Goal: Task Accomplishment & Management: Complete application form

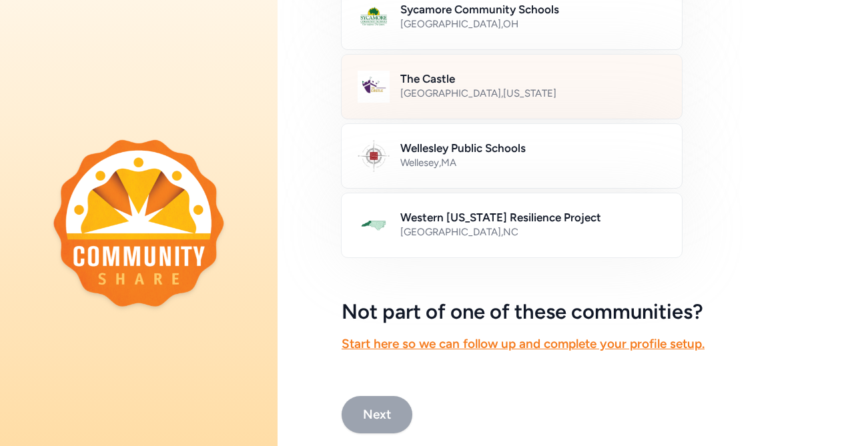
scroll to position [801, 0]
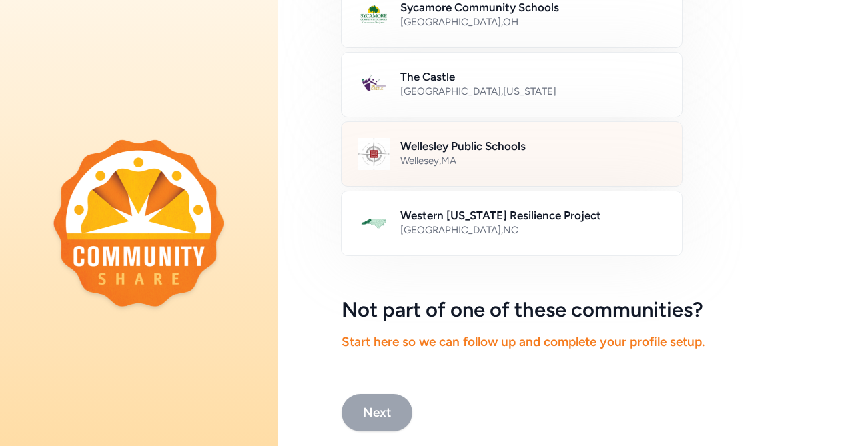
click at [469, 163] on div "Wellesey , MA" at bounding box center [532, 160] width 265 height 13
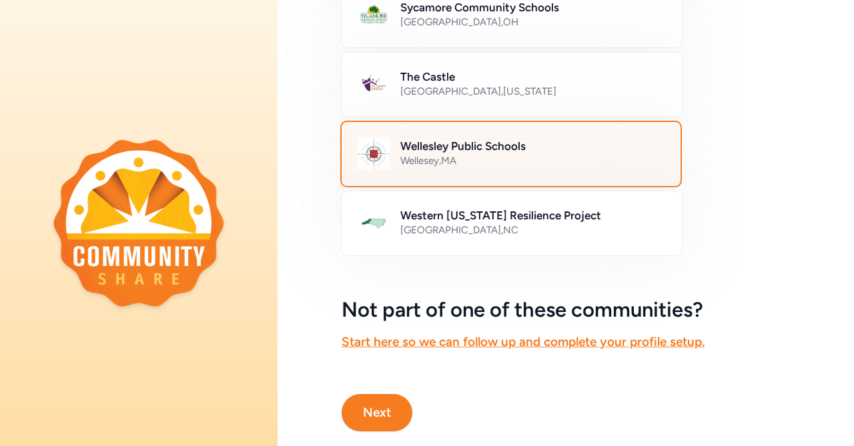
click at [375, 414] on button "Next" at bounding box center [376, 412] width 71 height 37
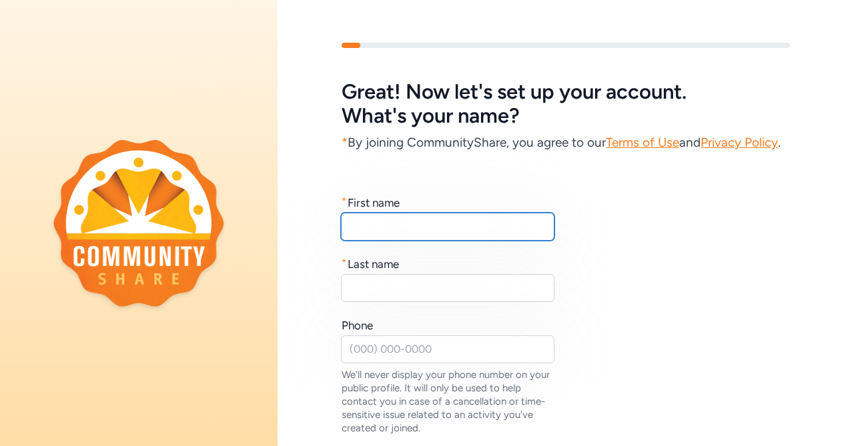
click at [372, 239] on input "text" at bounding box center [447, 227] width 213 height 28
type input "Adam"
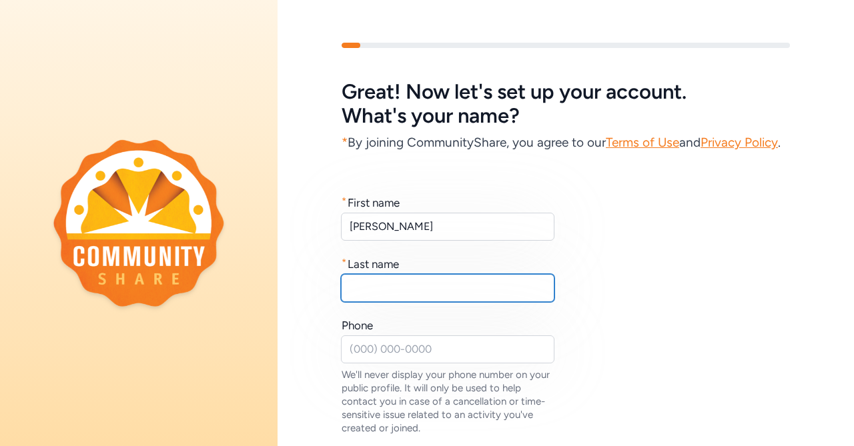
click at [369, 289] on input "text" at bounding box center [447, 288] width 213 height 28
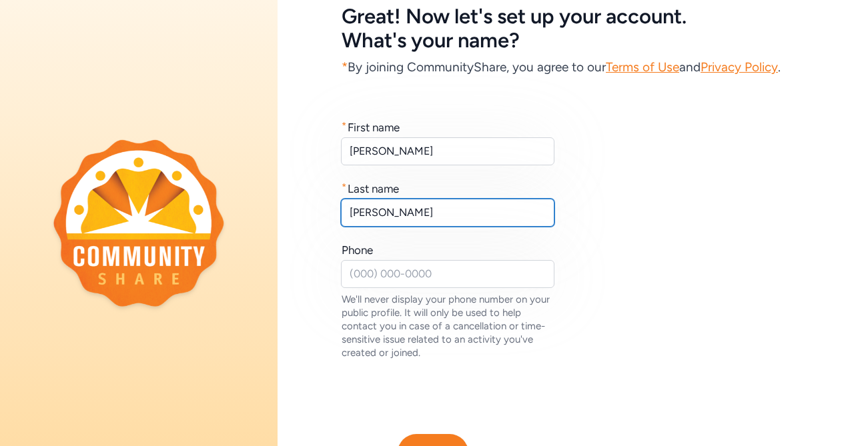
scroll to position [79, 0]
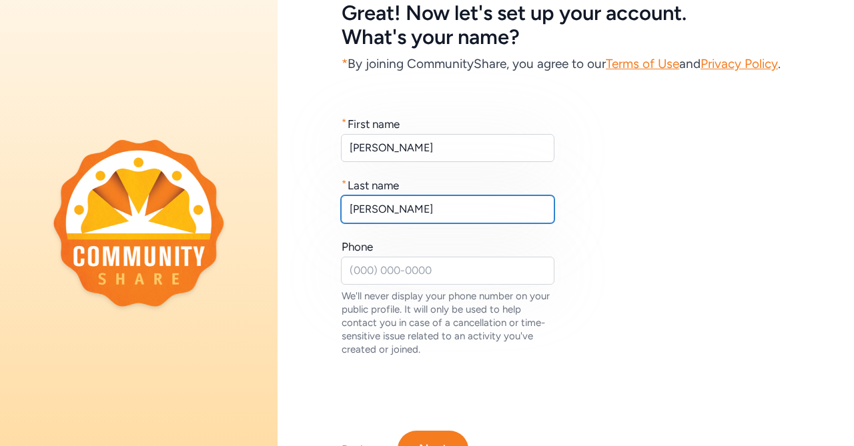
type input "Blumer"
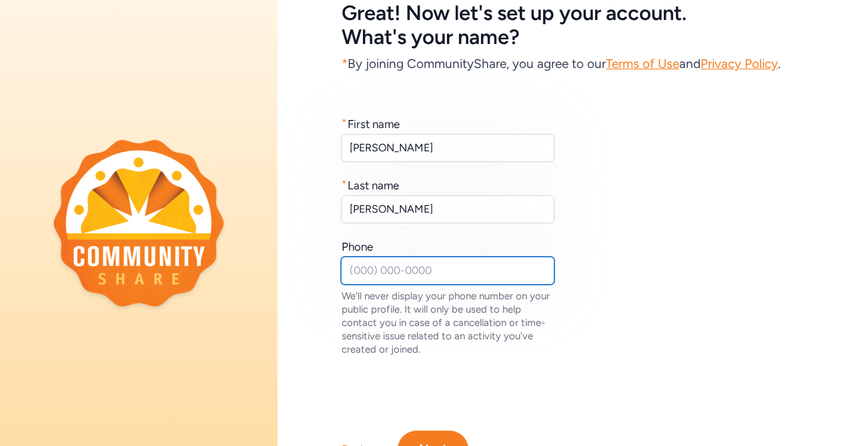
click at [367, 277] on input "text" at bounding box center [447, 271] width 213 height 28
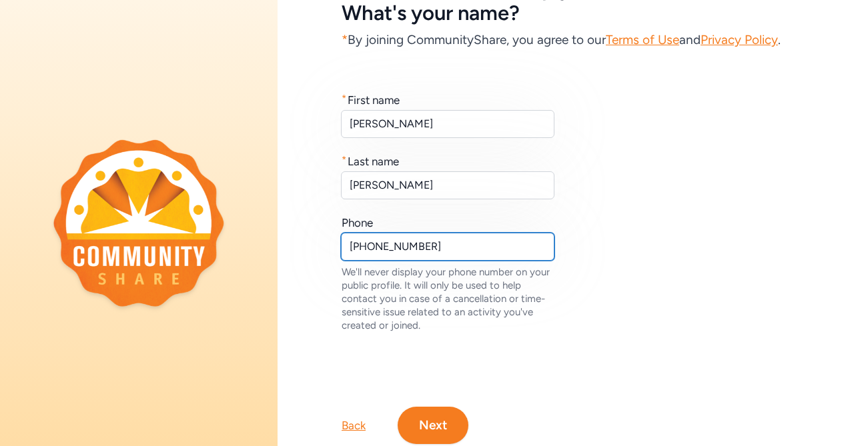
scroll to position [143, 0]
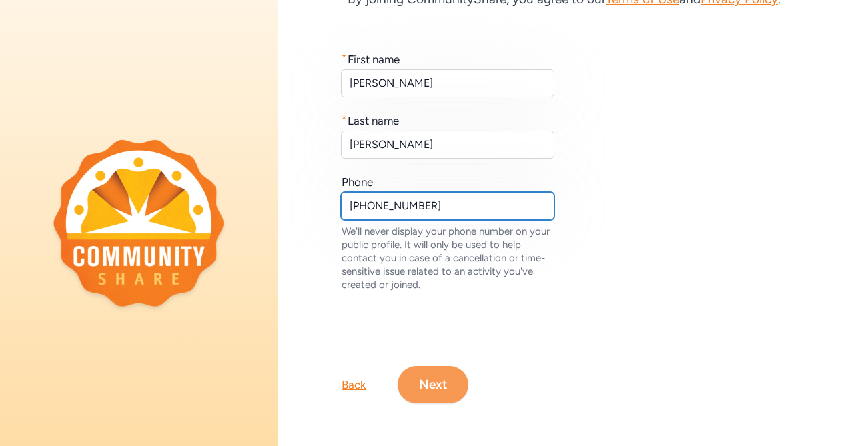
type input "508-733-0597"
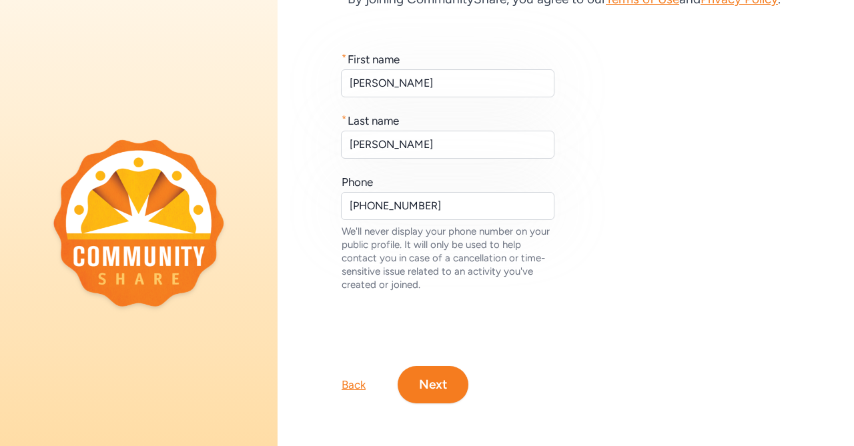
click at [420, 386] on button "Next" at bounding box center [432, 384] width 71 height 37
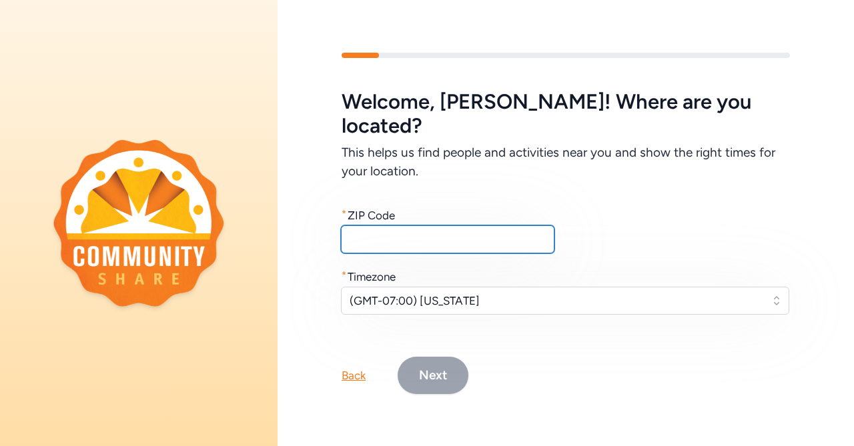
click at [393, 233] on input "text" at bounding box center [447, 239] width 213 height 28
type input "02482"
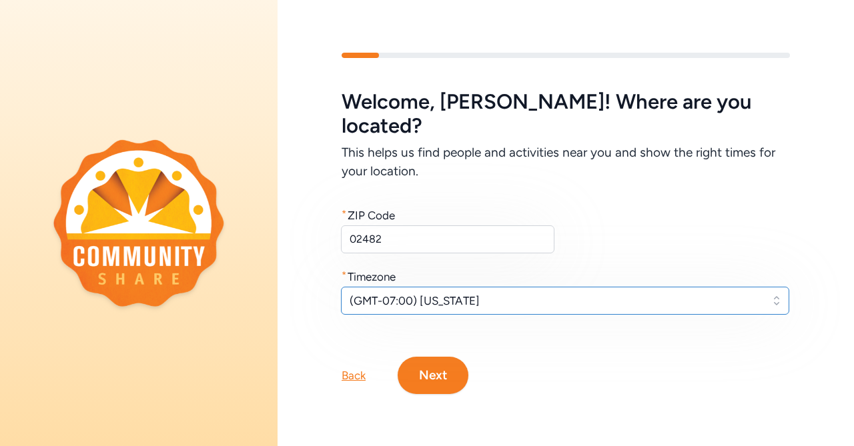
click at [453, 293] on span "(GMT-07:00) Arizona" at bounding box center [555, 301] width 412 height 16
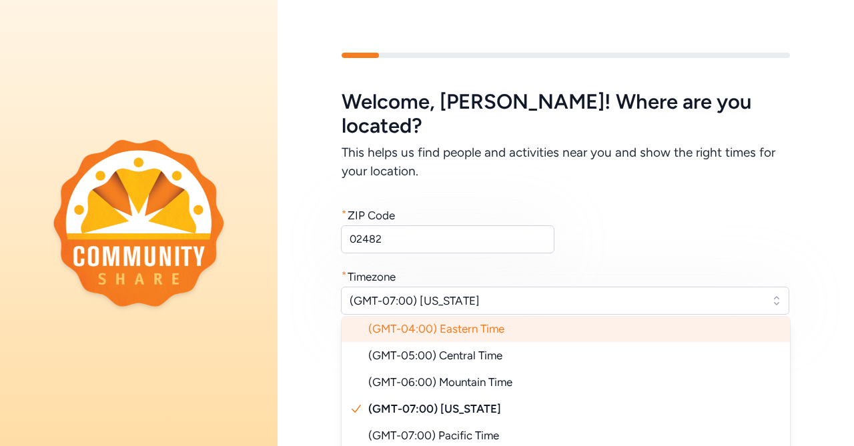
click at [456, 324] on li "(GMT-04:00) Eastern Time" at bounding box center [565, 328] width 448 height 27
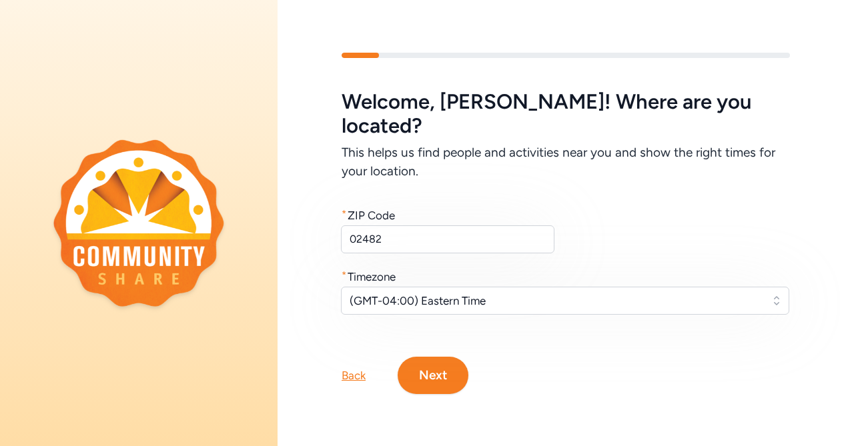
click at [423, 364] on button "Next" at bounding box center [432, 375] width 71 height 37
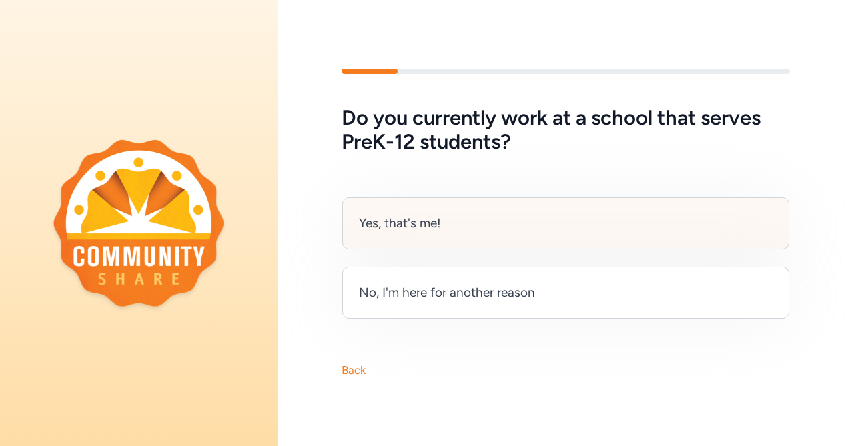
click at [433, 228] on div "Yes, that's me!" at bounding box center [400, 223] width 82 height 19
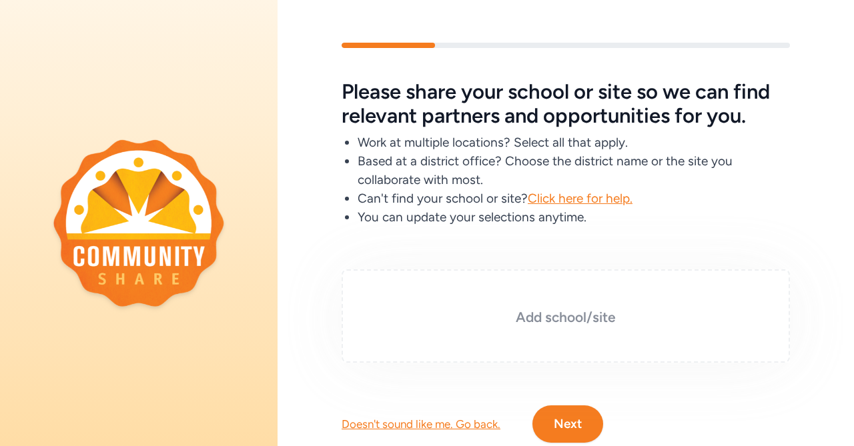
scroll to position [39, 0]
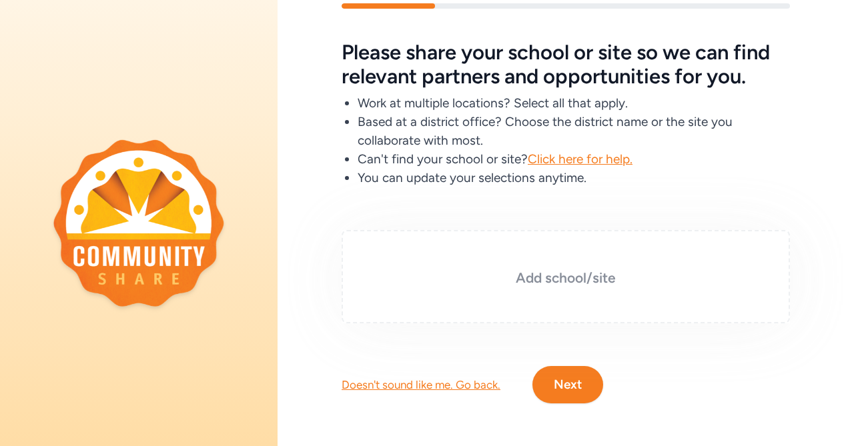
click at [510, 282] on h3 "Add school/site" at bounding box center [565, 278] width 381 height 19
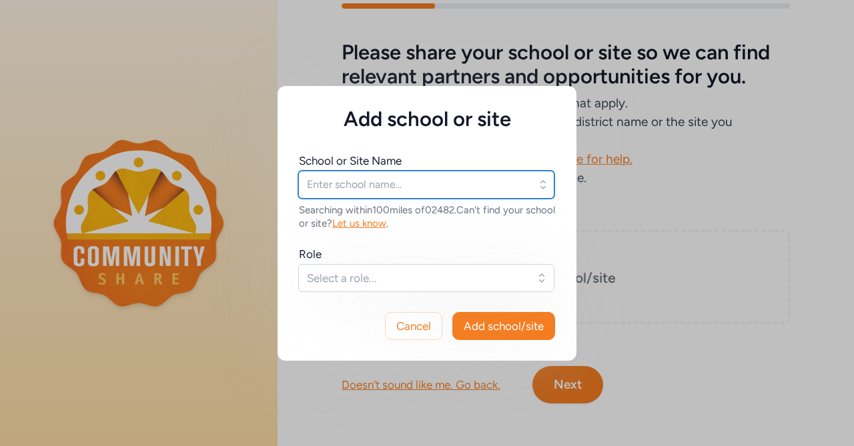
click at [399, 184] on input "text" at bounding box center [426, 185] width 256 height 28
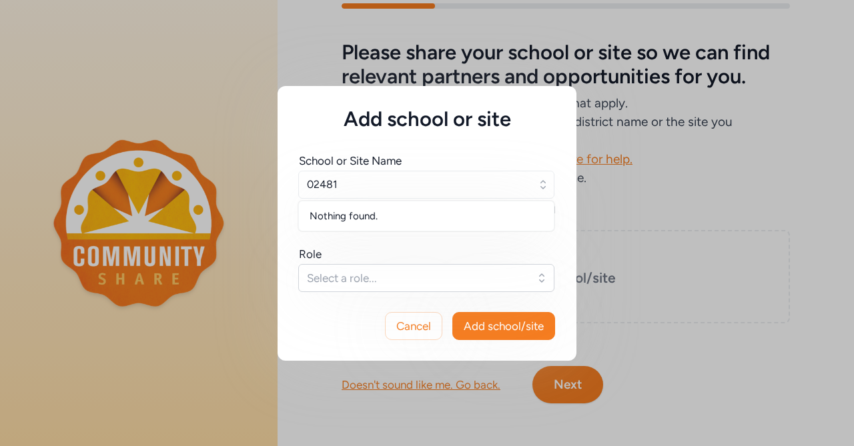
click at [386, 213] on div "Nothing found." at bounding box center [426, 216] width 255 height 24
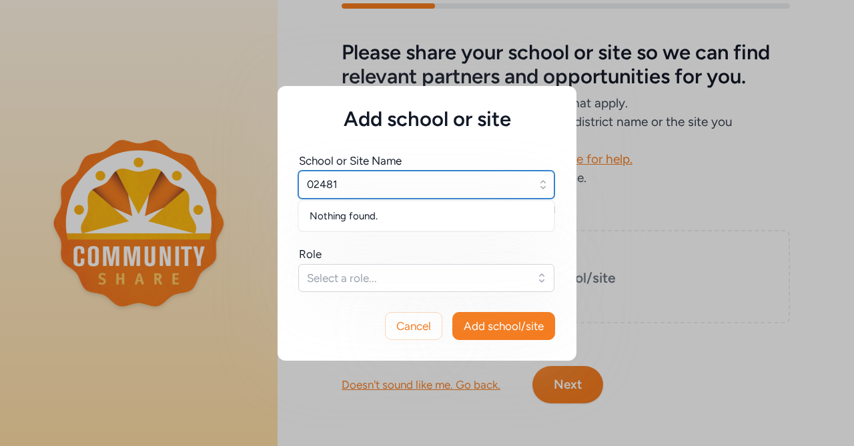
click at [381, 187] on input "02481" at bounding box center [426, 185] width 256 height 28
type input "0"
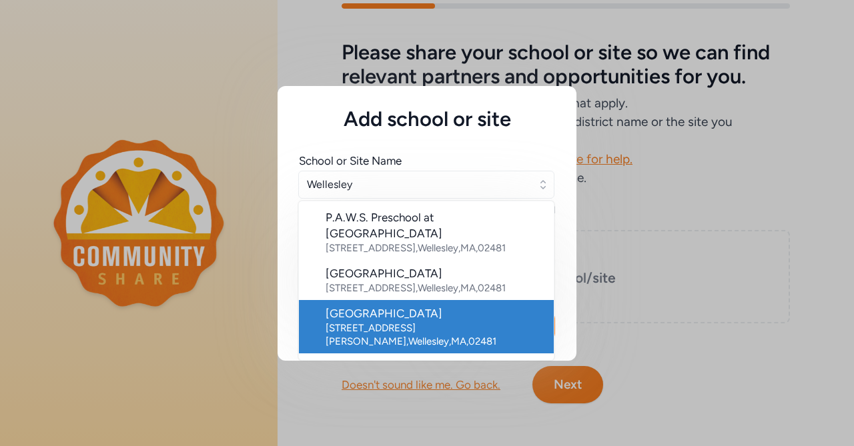
click at [390, 321] on div "50 Kingsbury Street , Wellesley , MA , 02481" at bounding box center [433, 334] width 217 height 27
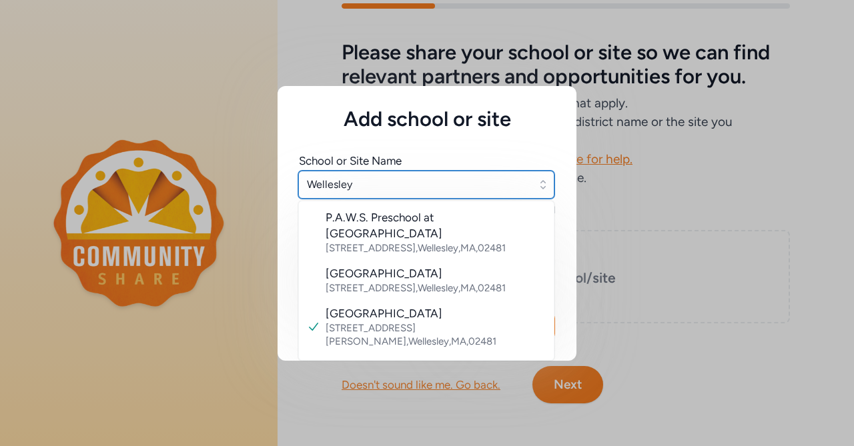
type input "Wellesley Middle School"
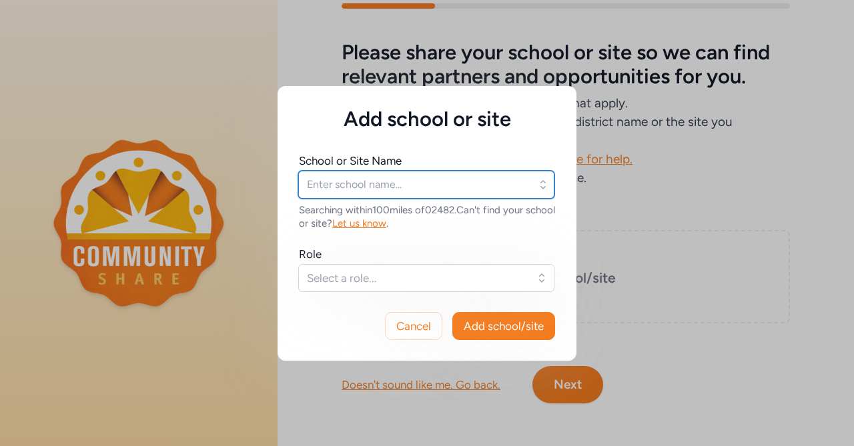
type input "Wellesley Middle School"
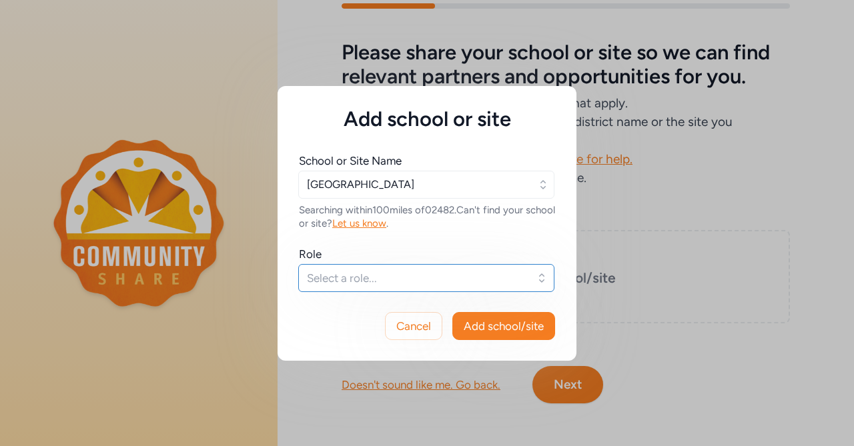
click at [362, 277] on span "Select a role..." at bounding box center [417, 278] width 220 height 16
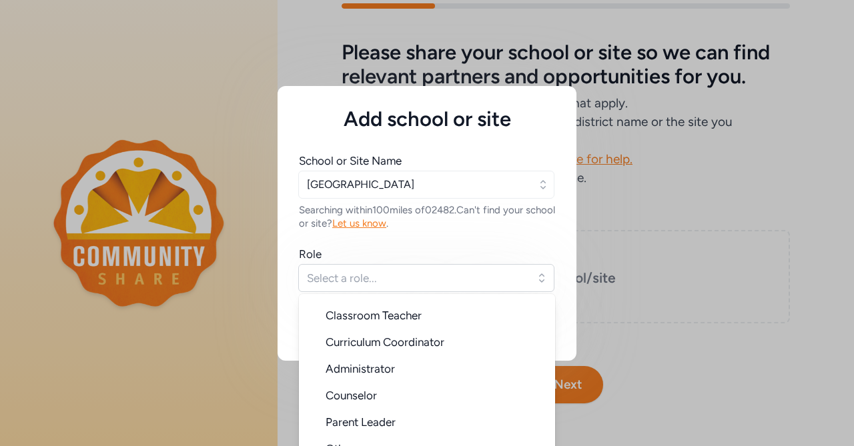
scroll to position [18, 0]
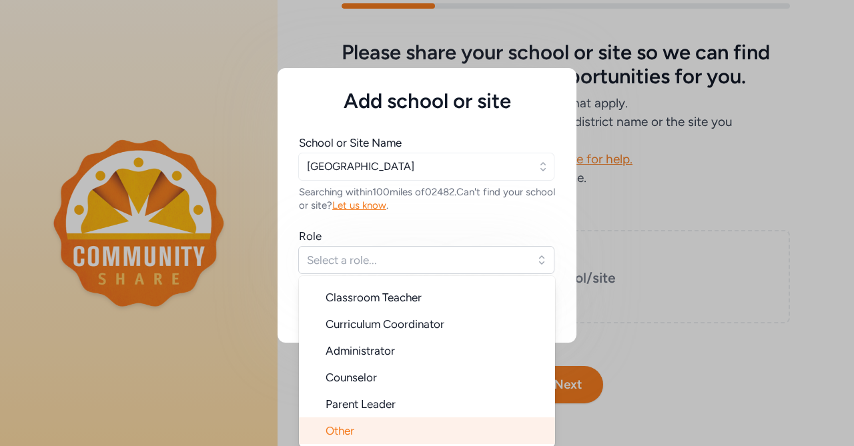
click at [351, 428] on span "Other" at bounding box center [339, 430] width 29 height 13
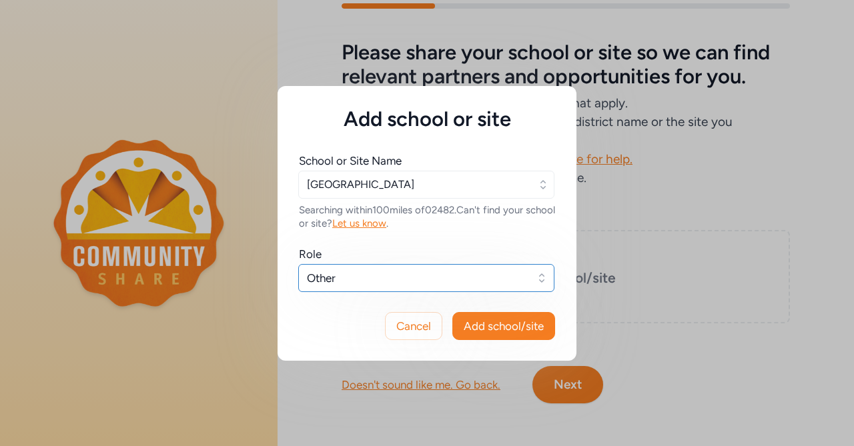
scroll to position [0, 0]
click at [512, 326] on span "Add school/site" at bounding box center [503, 326] width 80 height 16
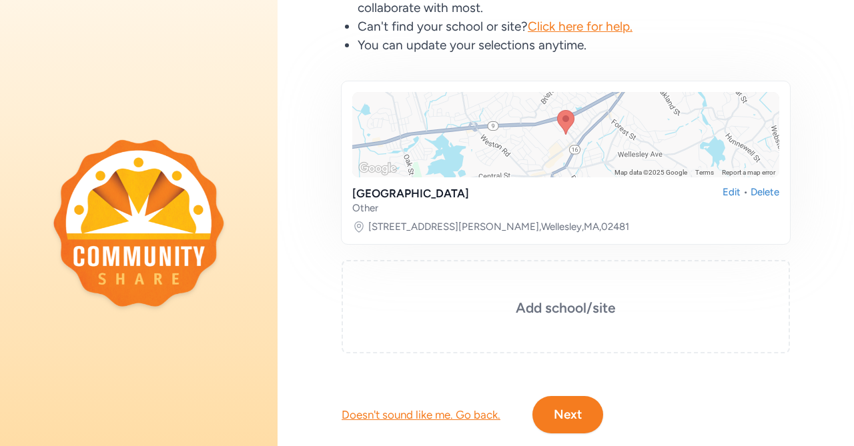
scroll to position [202, 0]
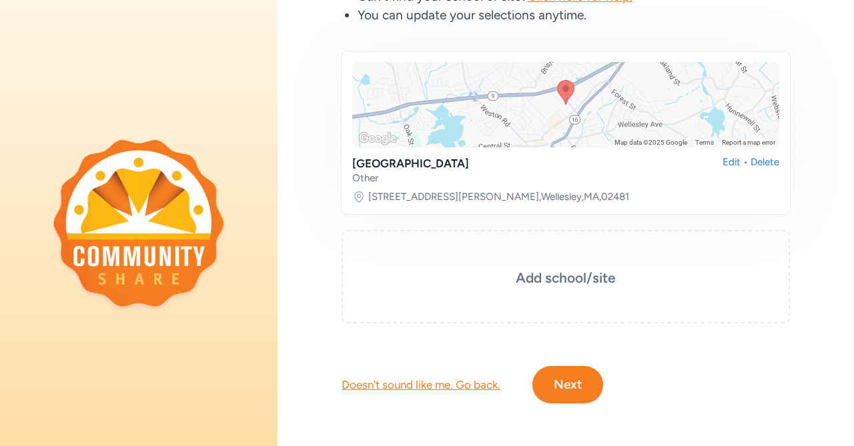
click at [560, 389] on button "Next" at bounding box center [567, 384] width 71 height 37
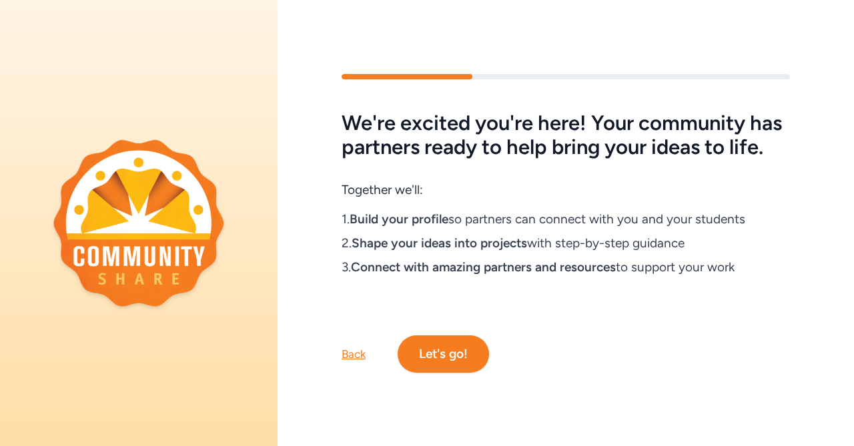
click at [434, 349] on button "Let's go!" at bounding box center [442, 353] width 91 height 37
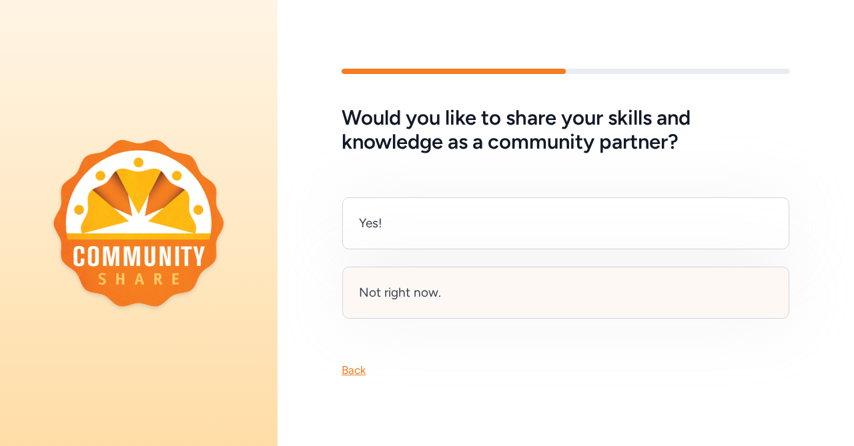
click at [402, 295] on div "Not right now." at bounding box center [400, 292] width 82 height 19
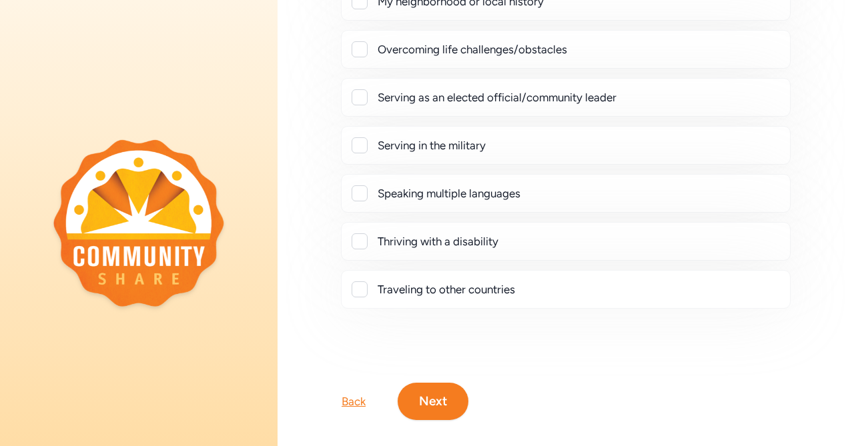
scroll to position [362, 0]
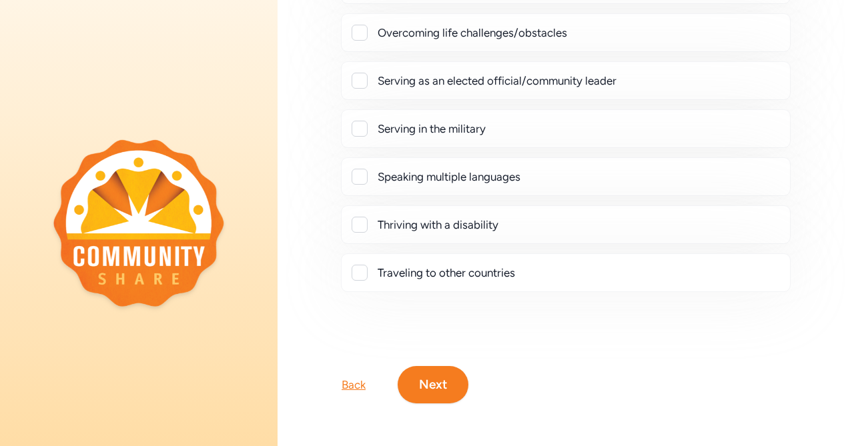
click at [440, 383] on button "Next" at bounding box center [432, 384] width 71 height 37
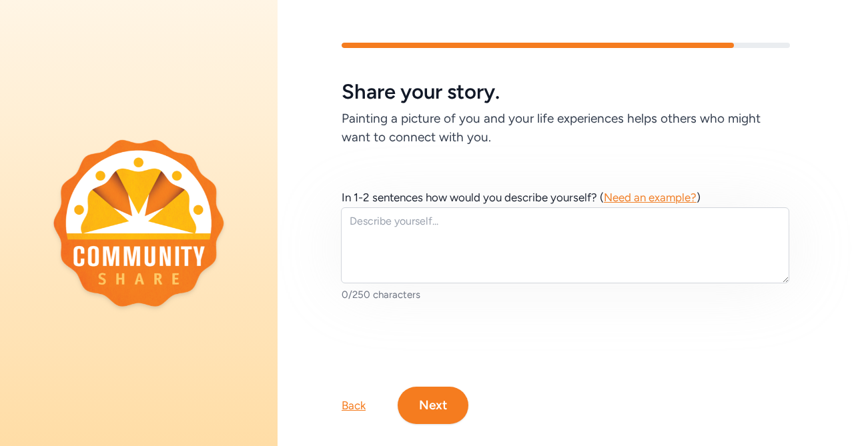
click at [435, 407] on button "Next" at bounding box center [432, 405] width 71 height 37
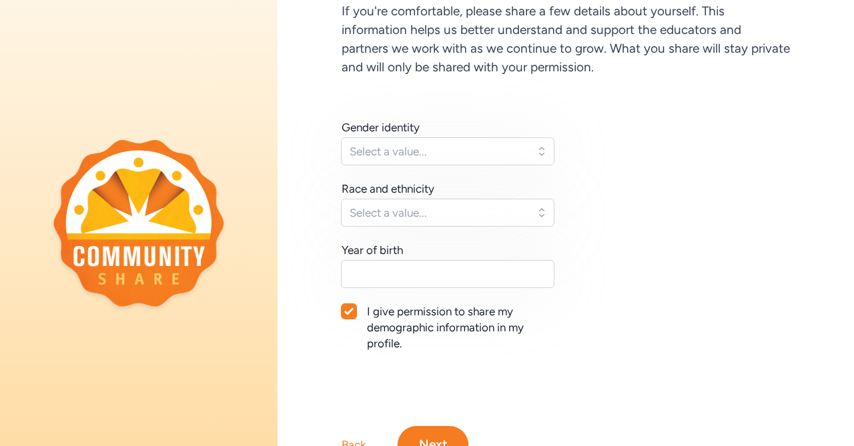
scroll to position [154, 0]
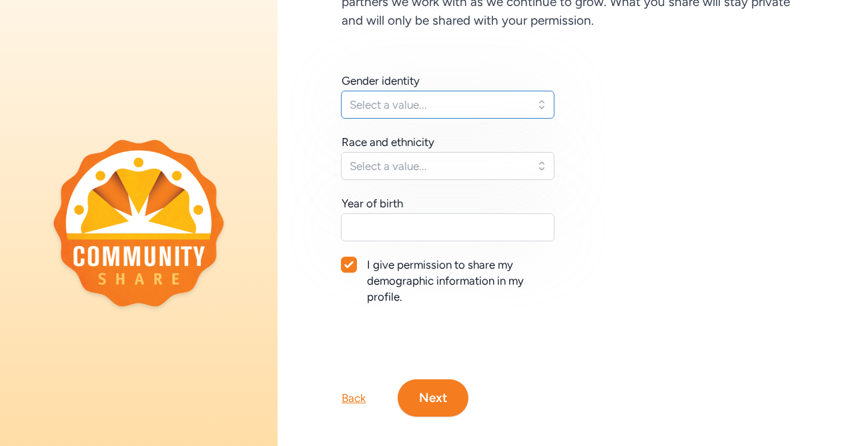
click at [395, 105] on span "Select a value..." at bounding box center [437, 105] width 177 height 16
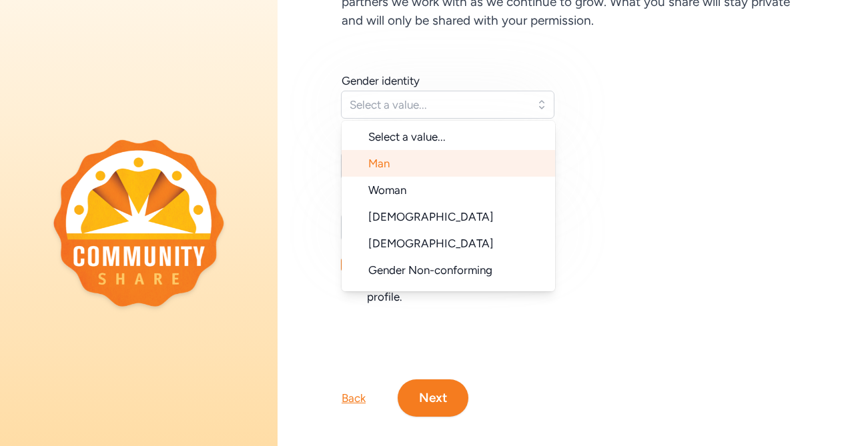
click at [386, 161] on span "Man" at bounding box center [378, 163] width 21 height 13
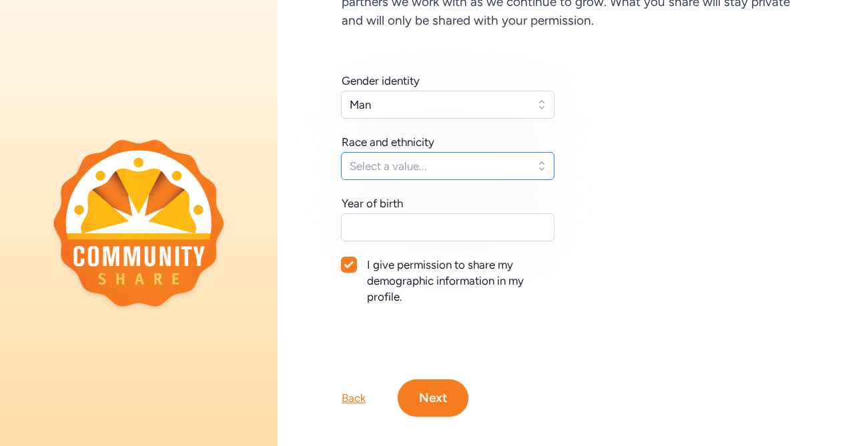
click at [383, 163] on span "Select a value..." at bounding box center [437, 166] width 177 height 16
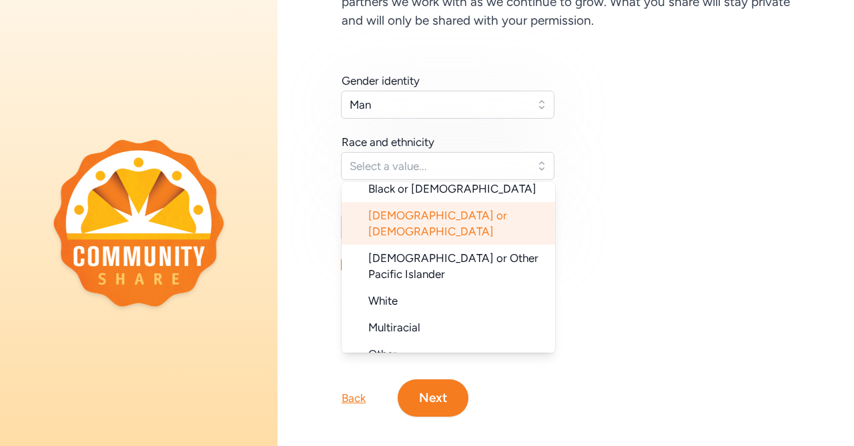
scroll to position [133, 0]
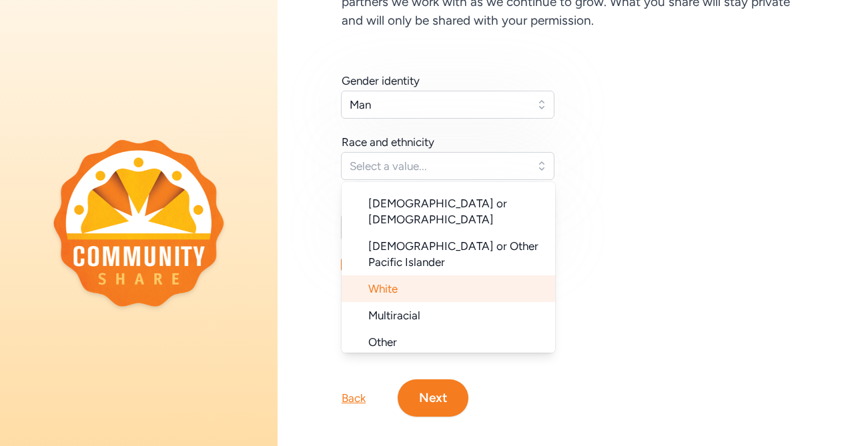
click at [386, 275] on li "White" at bounding box center [447, 288] width 213 height 27
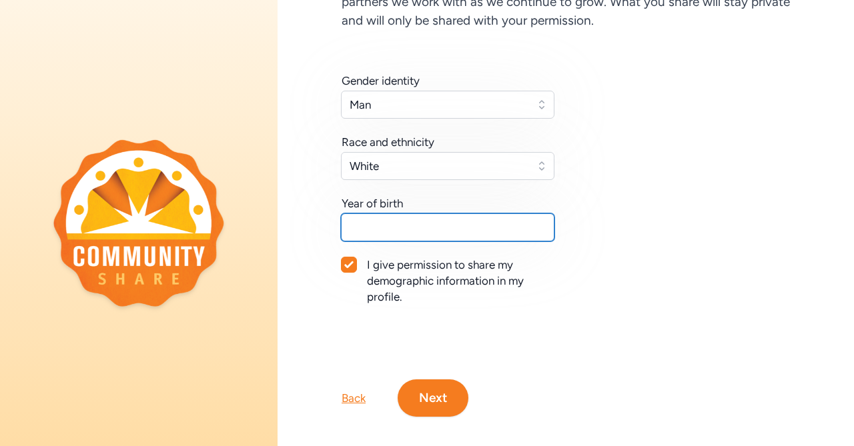
click at [389, 229] on input "text" at bounding box center [447, 227] width 213 height 28
type input "1969"
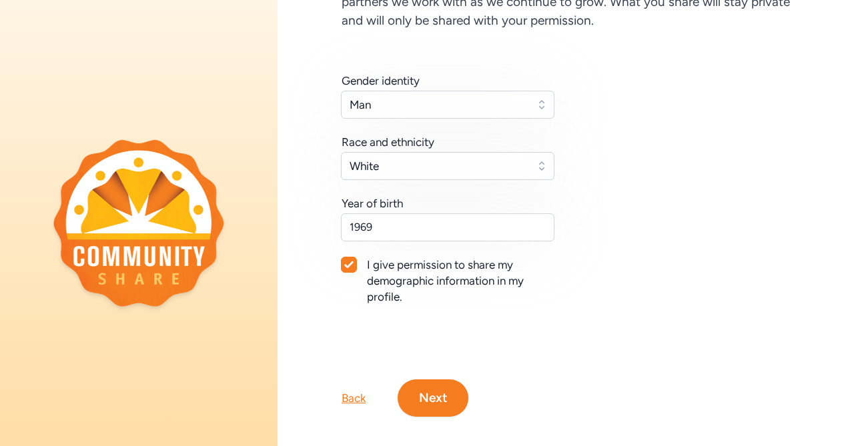
click at [347, 263] on icon at bounding box center [348, 265] width 9 height 8
checkbox input "false"
click at [427, 395] on button "Next" at bounding box center [432, 397] width 71 height 37
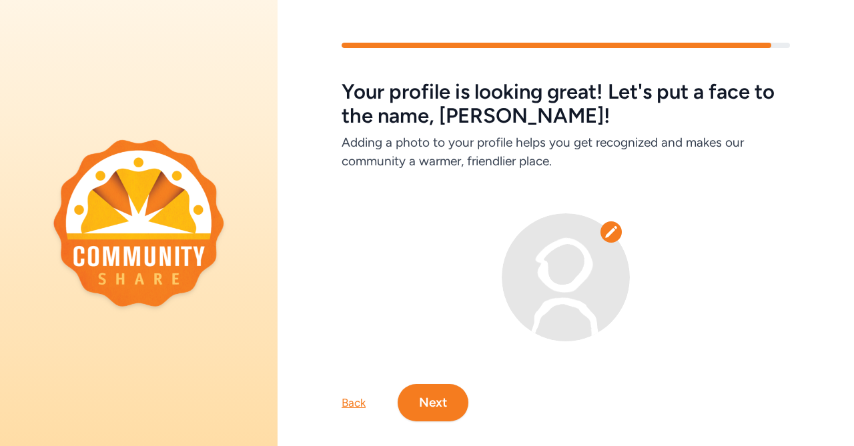
click at [433, 410] on button "Next" at bounding box center [432, 402] width 71 height 37
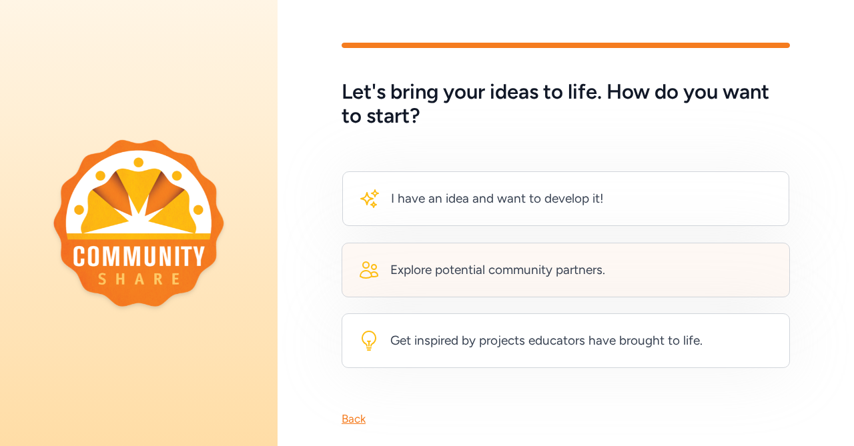
scroll to position [23, 0]
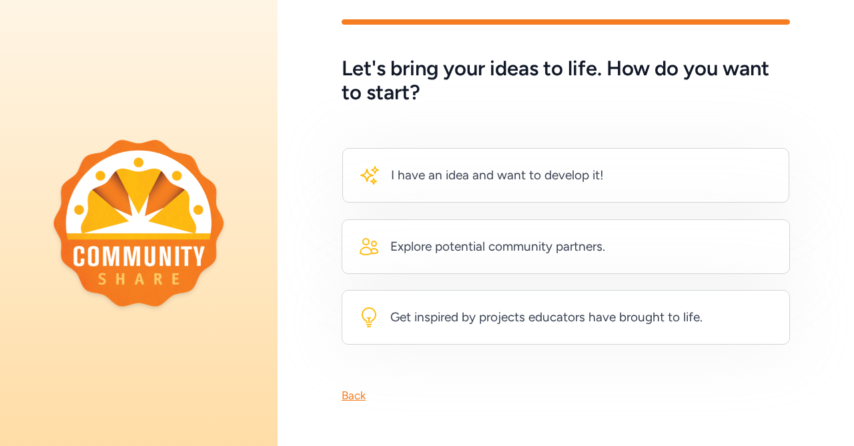
click at [358, 399] on div "Back" at bounding box center [353, 395] width 24 height 16
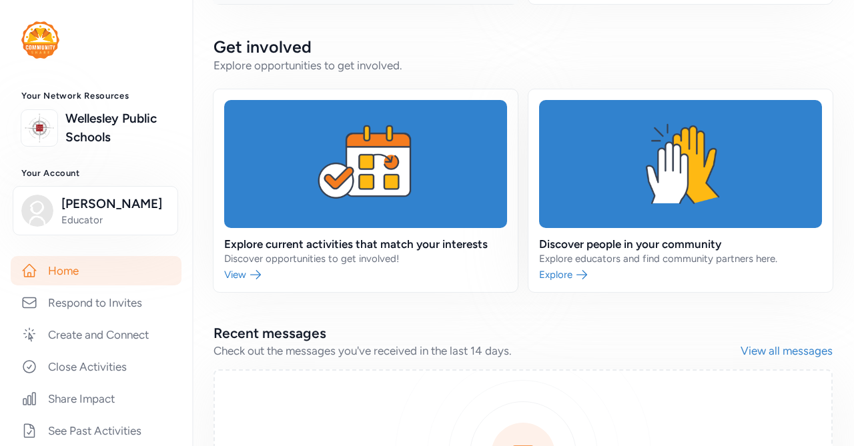
scroll to position [351, 0]
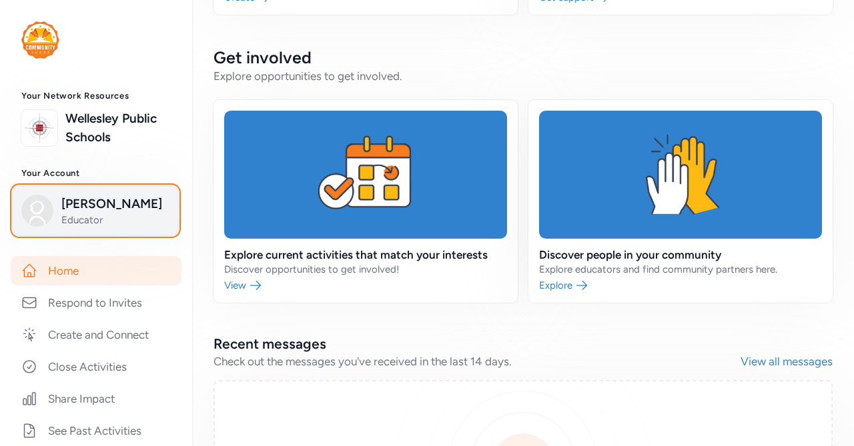
click at [82, 207] on span "Adam Blumer" at bounding box center [115, 204] width 108 height 19
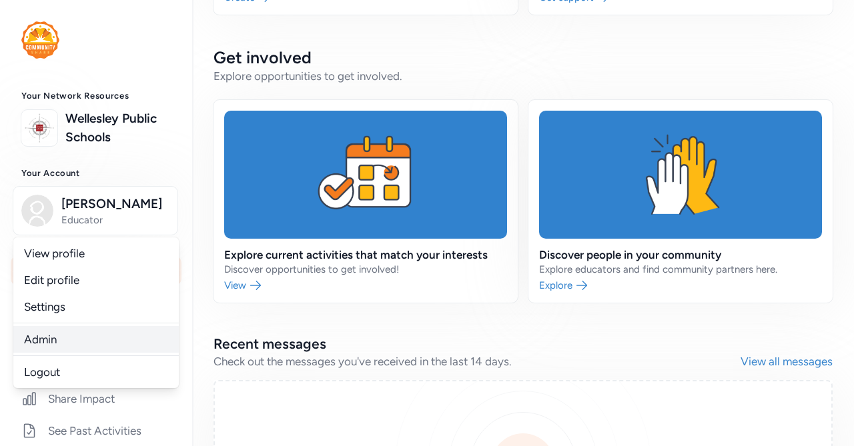
click at [52, 345] on link "Admin" at bounding box center [95, 339] width 165 height 27
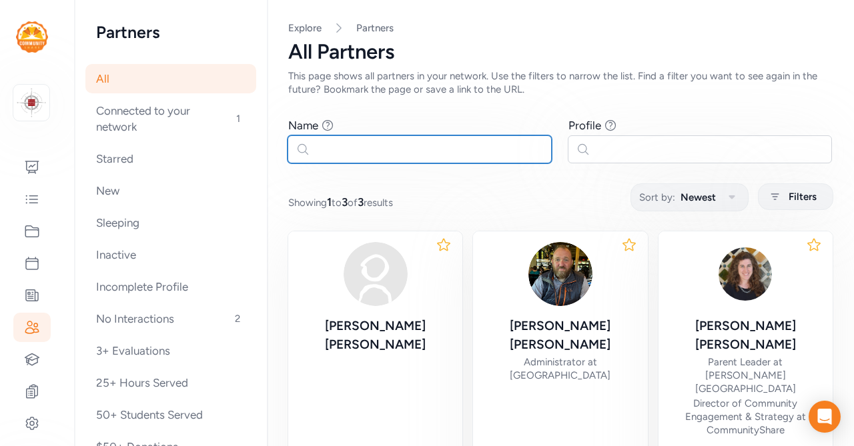
click at [365, 151] on input "text" at bounding box center [419, 149] width 264 height 28
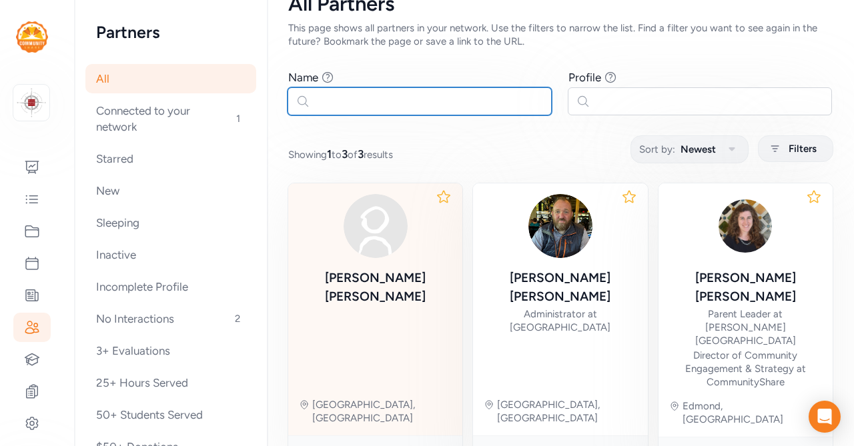
scroll to position [41, 0]
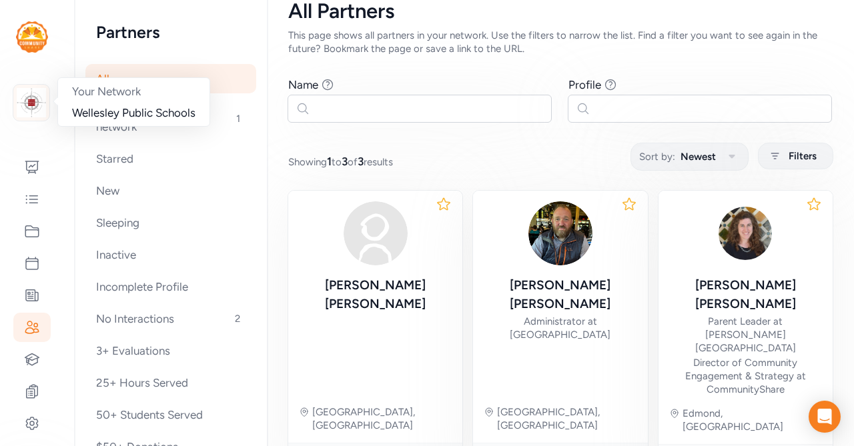
click at [34, 105] on img at bounding box center [31, 102] width 29 height 29
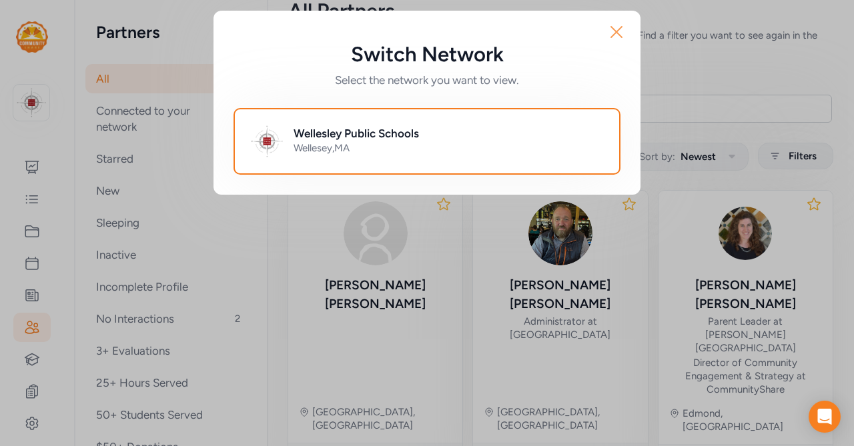
click at [614, 33] on icon "button" at bounding box center [616, 32] width 11 height 11
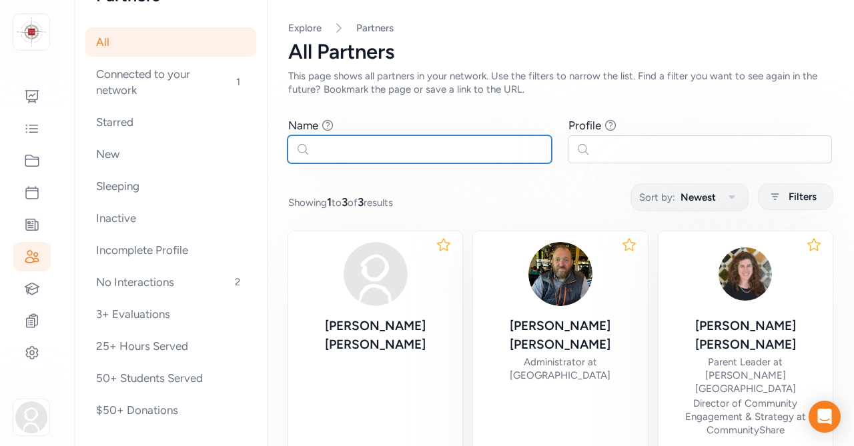
click at [350, 145] on input "text" at bounding box center [419, 149] width 264 height 28
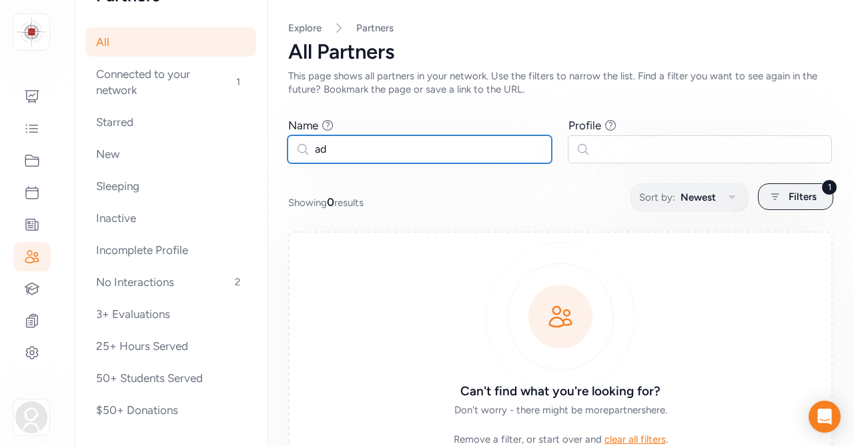
type input "a"
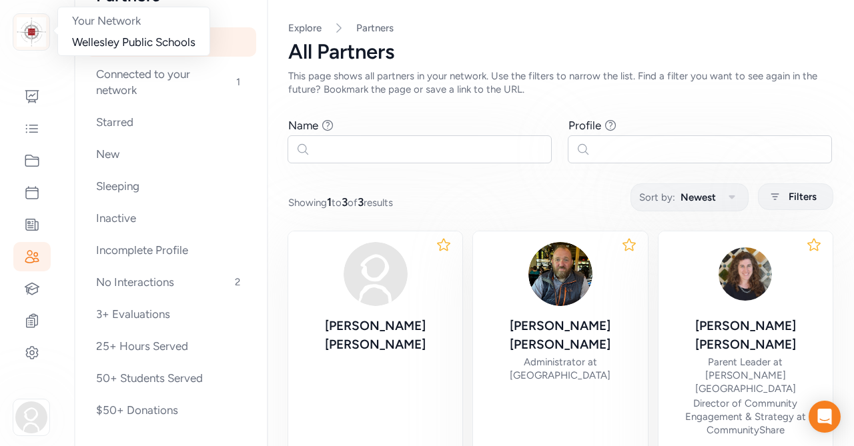
click at [35, 37] on img at bounding box center [31, 31] width 29 height 29
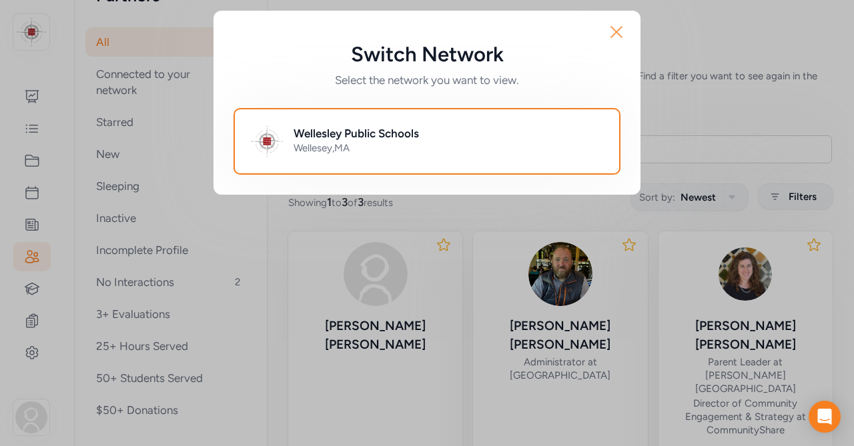
click at [614, 24] on icon "button" at bounding box center [616, 31] width 21 height 21
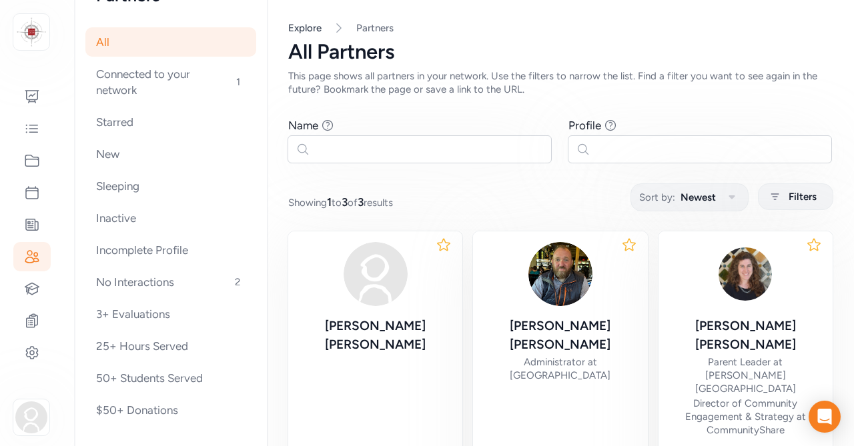
click at [303, 31] on link "Explore" at bounding box center [304, 28] width 33 height 12
click at [297, 36] on div "Explore Partners All Partners This page shows all partners in your network. Use…" at bounding box center [560, 58] width 544 height 75
click at [362, 29] on link "Partners" at bounding box center [374, 27] width 37 height 13
click at [302, 31] on link "Explore" at bounding box center [304, 28] width 33 height 12
click at [31, 100] on icon at bounding box center [32, 97] width 16 height 16
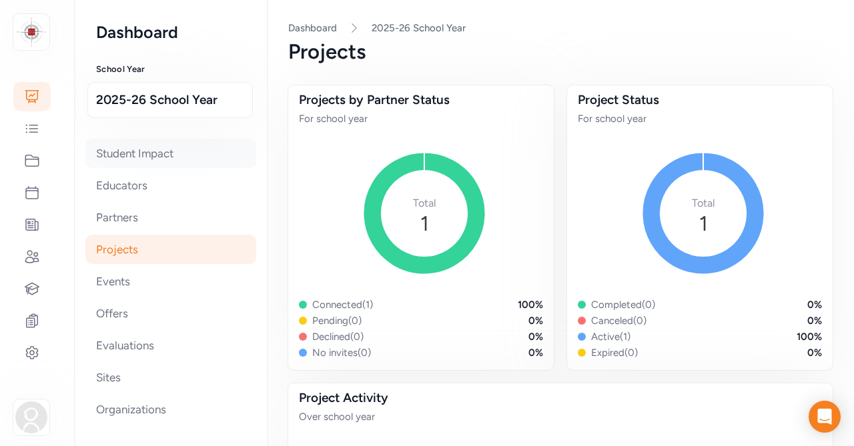
click at [112, 158] on div "Student Impact" at bounding box center [170, 153] width 171 height 29
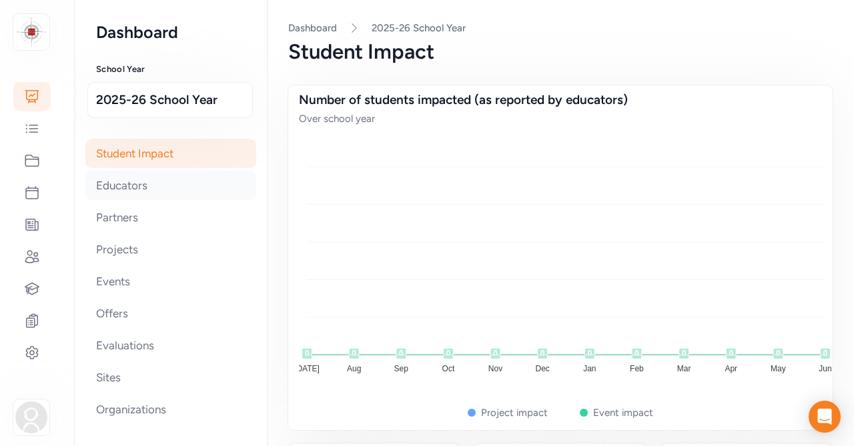
click at [111, 187] on div "Educators" at bounding box center [170, 185] width 171 height 29
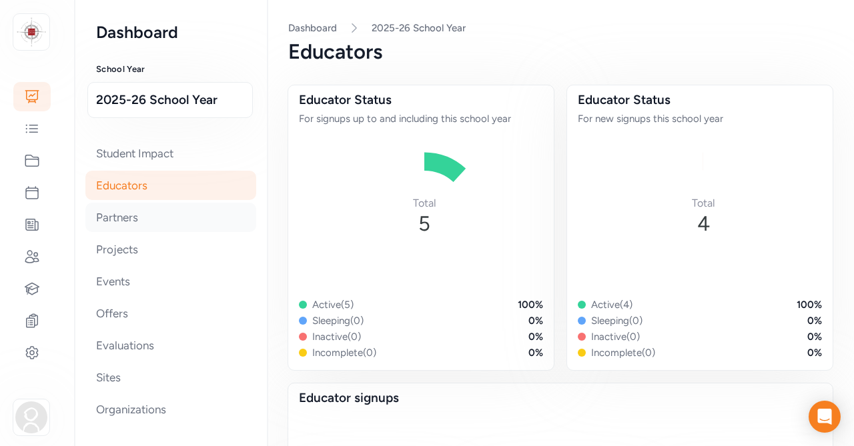
click at [110, 219] on div "Partners" at bounding box center [170, 217] width 171 height 29
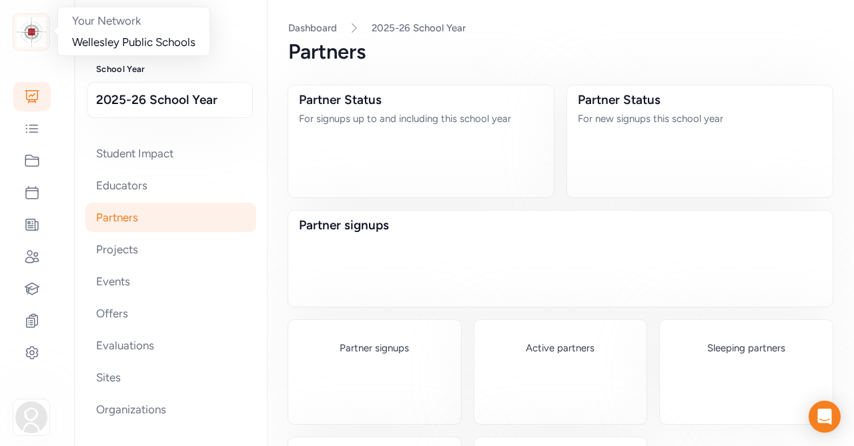
click at [31, 33] on img at bounding box center [31, 31] width 29 height 29
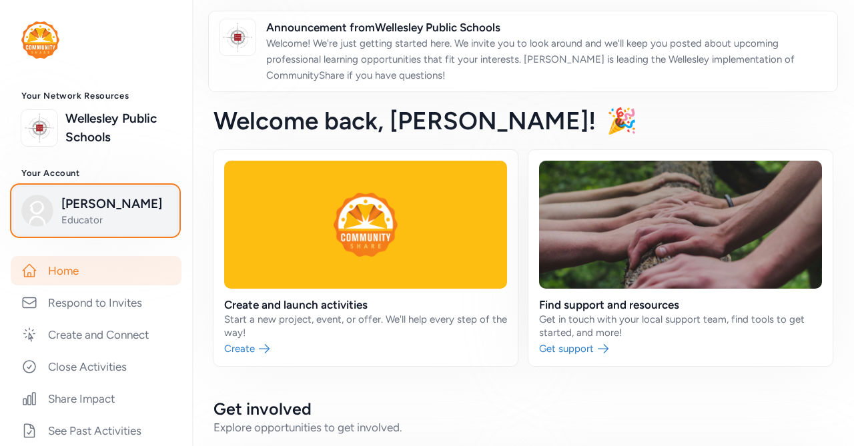
click at [87, 214] on span "Educator" at bounding box center [115, 219] width 108 height 13
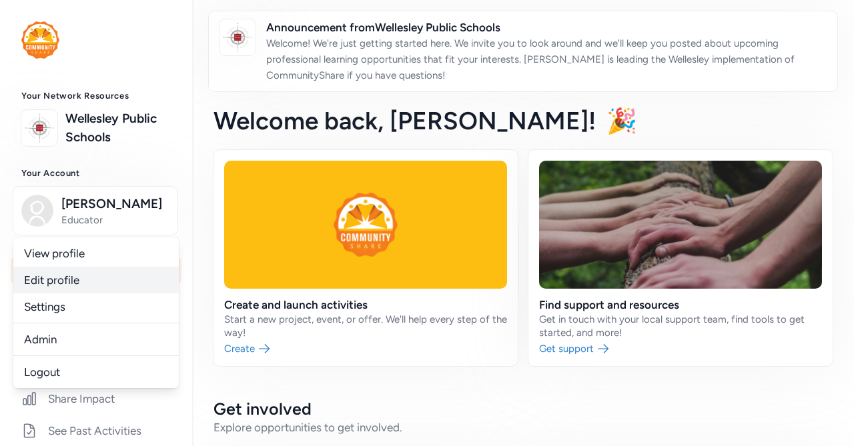
click at [69, 279] on link "Edit profile" at bounding box center [95, 280] width 165 height 27
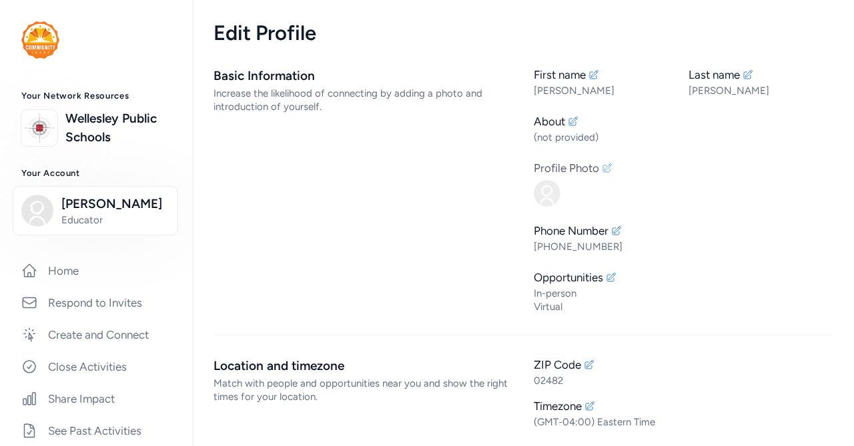
click at [606, 172] on icon at bounding box center [607, 167] width 9 height 9
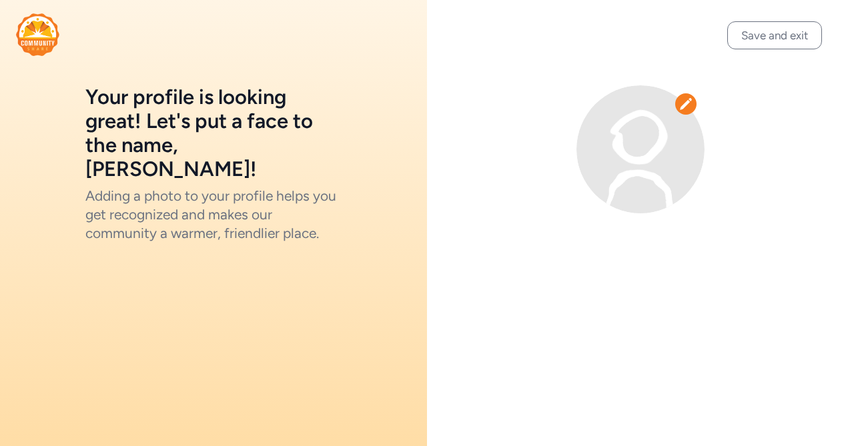
click at [690, 106] on icon at bounding box center [685, 103] width 13 height 13
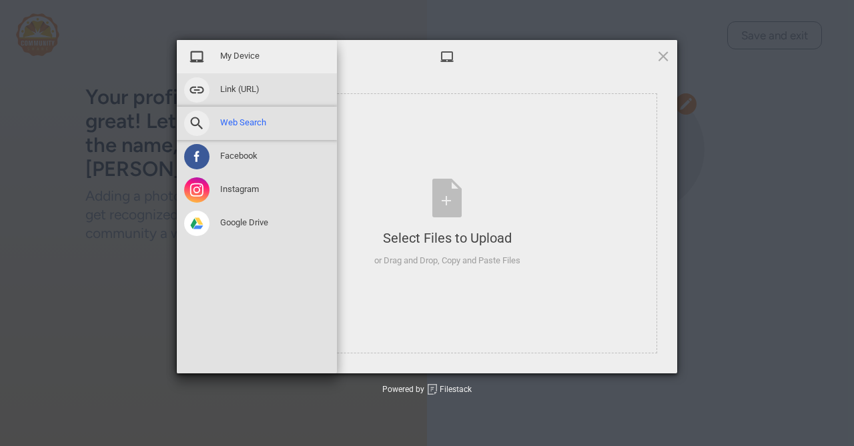
click at [195, 122] on span at bounding box center [196, 123] width 25 height 25
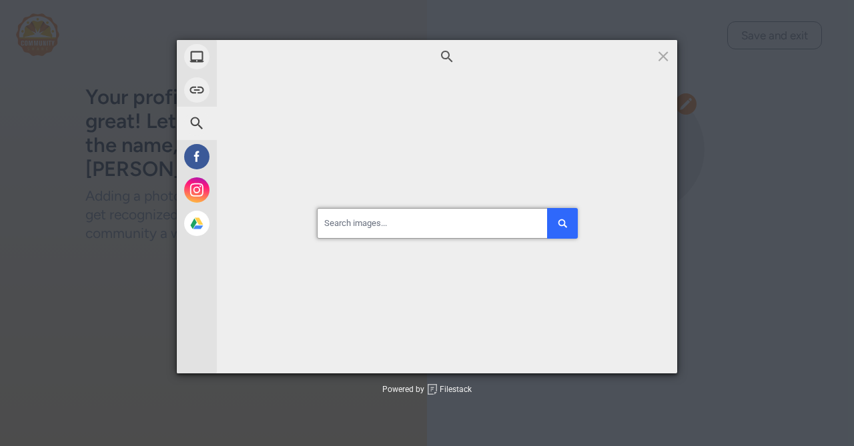
click at [379, 215] on input at bounding box center [447, 223] width 260 height 31
type input "adam blumer"
click at [547, 208] on button "submit" at bounding box center [562, 223] width 31 height 31
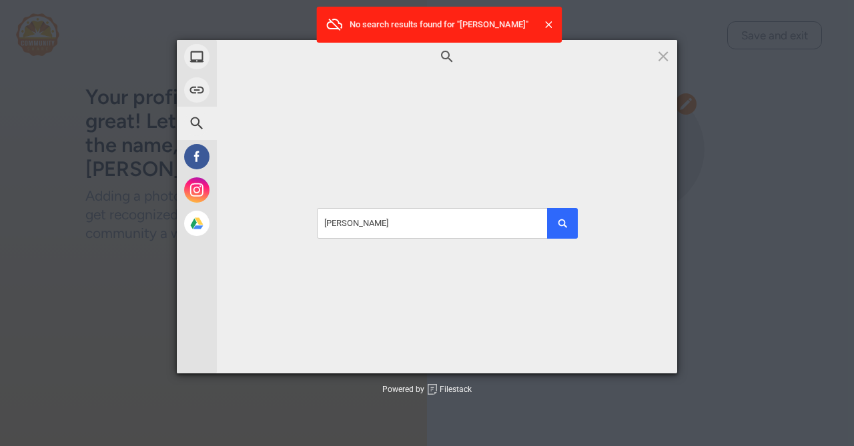
click at [542, 29] on span at bounding box center [548, 24] width 13 height 13
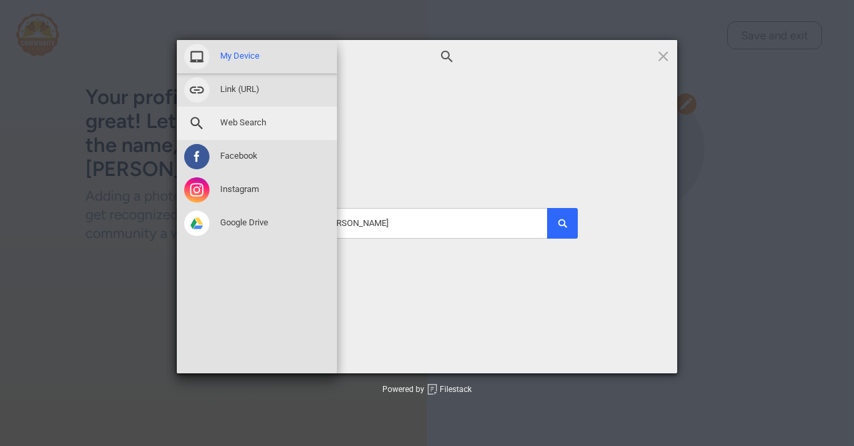
click at [197, 42] on div "My Device" at bounding box center [257, 56] width 160 height 33
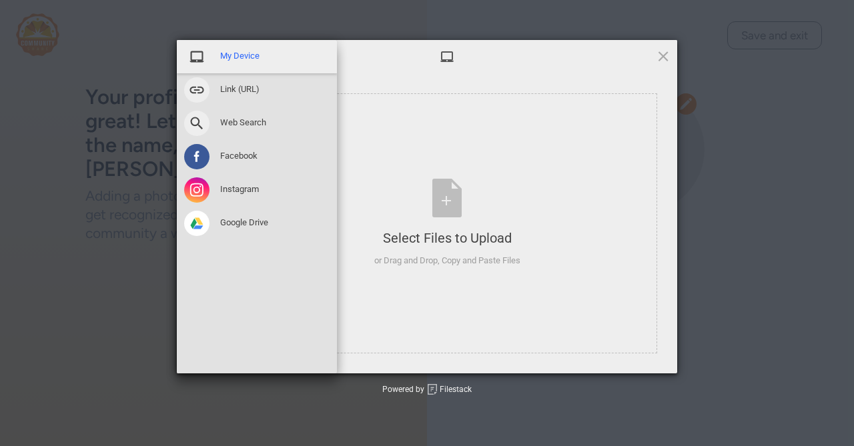
click at [195, 57] on span at bounding box center [196, 56] width 25 height 25
click at [203, 59] on span at bounding box center [196, 56] width 25 height 25
click at [240, 58] on span "My Device" at bounding box center [239, 56] width 39 height 12
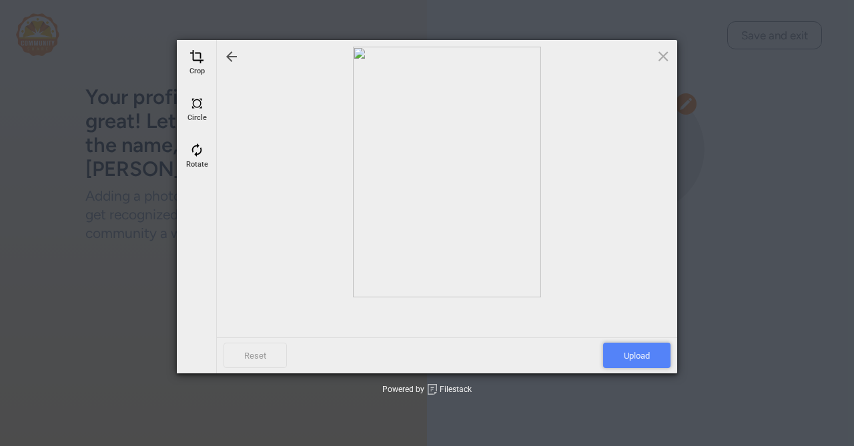
click at [642, 357] on span "Upload" at bounding box center [636, 355] width 67 height 25
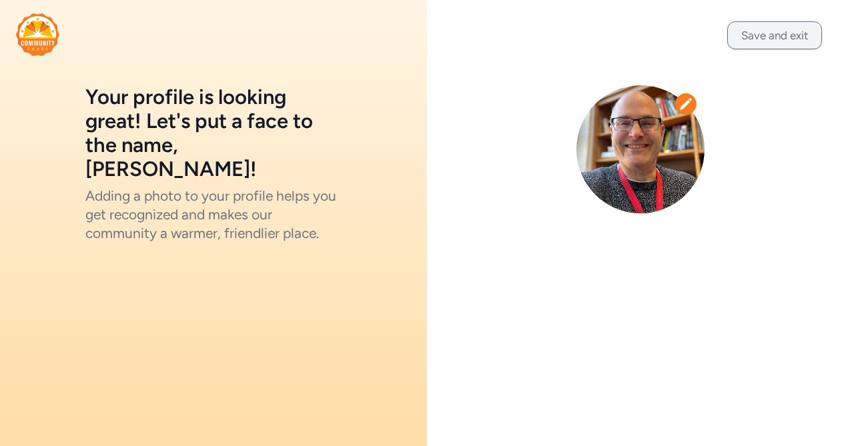
click at [784, 39] on button "Save and exit" at bounding box center [774, 35] width 95 height 28
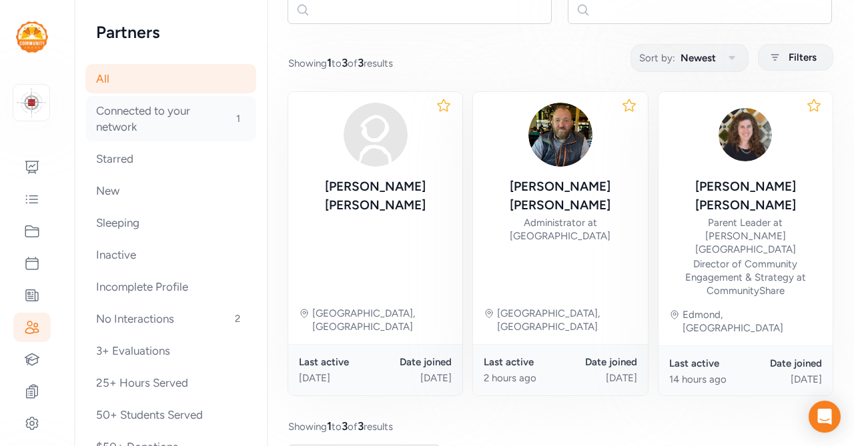
click at [132, 128] on div "Connected to your network 1" at bounding box center [170, 118] width 171 height 45
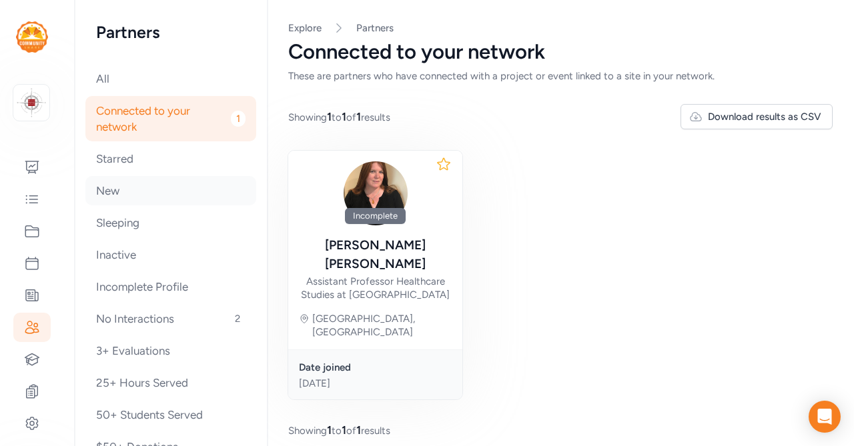
click at [104, 189] on div "New" at bounding box center [170, 190] width 171 height 29
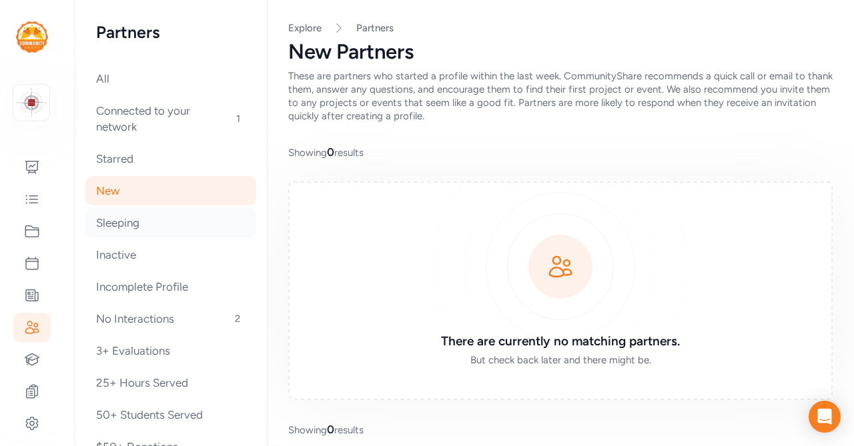
click at [108, 230] on div "Sleeping" at bounding box center [170, 222] width 171 height 29
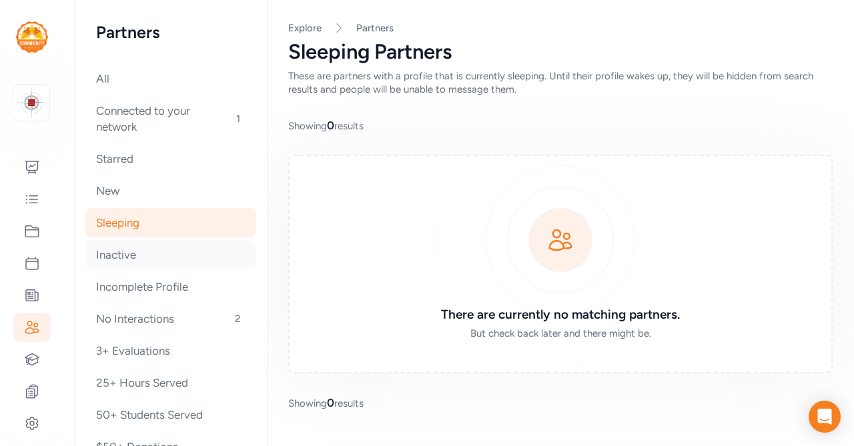
click at [104, 267] on div "Inactive" at bounding box center [170, 254] width 171 height 29
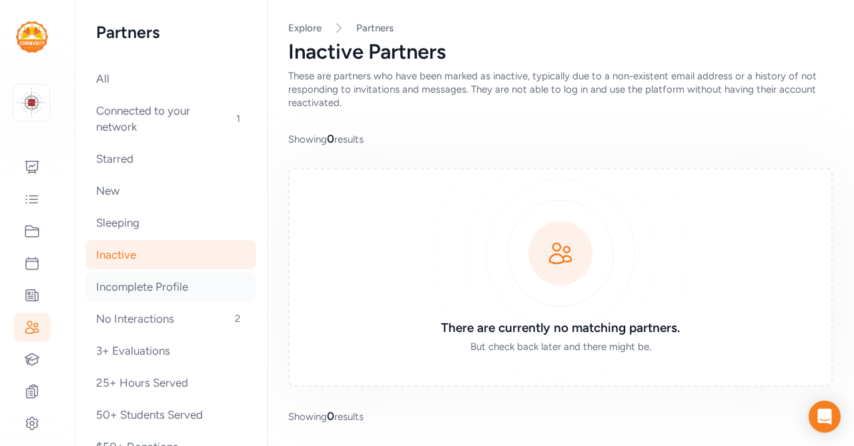
click at [101, 293] on div "Incomplete Profile" at bounding box center [170, 286] width 171 height 29
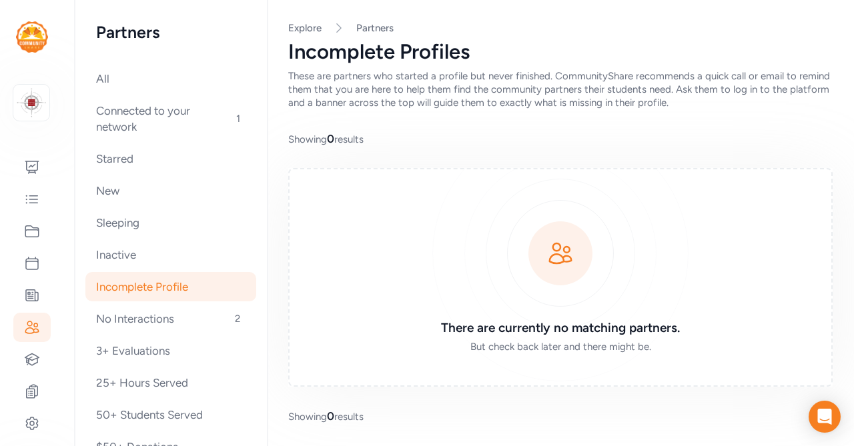
scroll to position [37, 0]
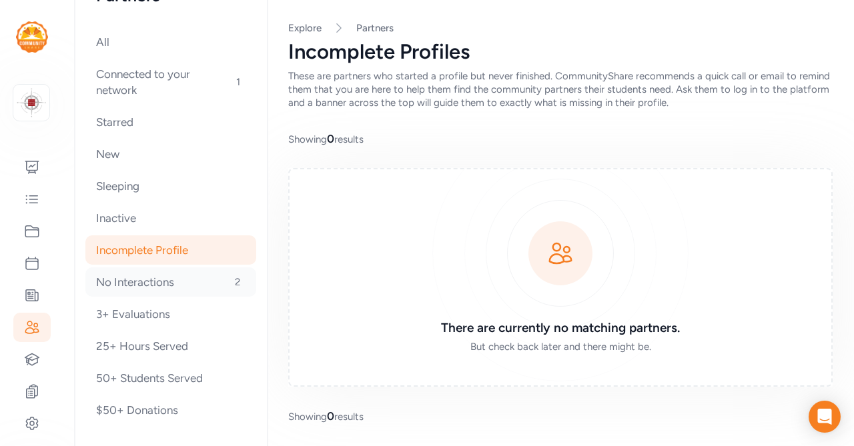
click at [102, 296] on div "No Interactions 2" at bounding box center [170, 281] width 171 height 29
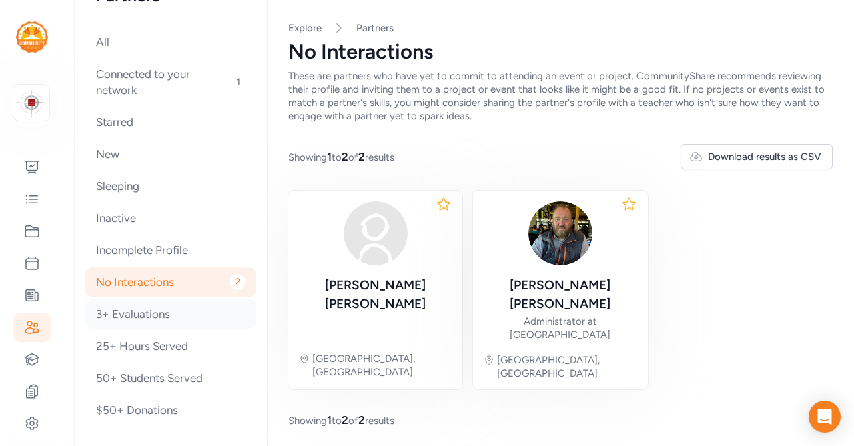
click at [117, 324] on div "3+ Evaluations" at bounding box center [170, 313] width 171 height 29
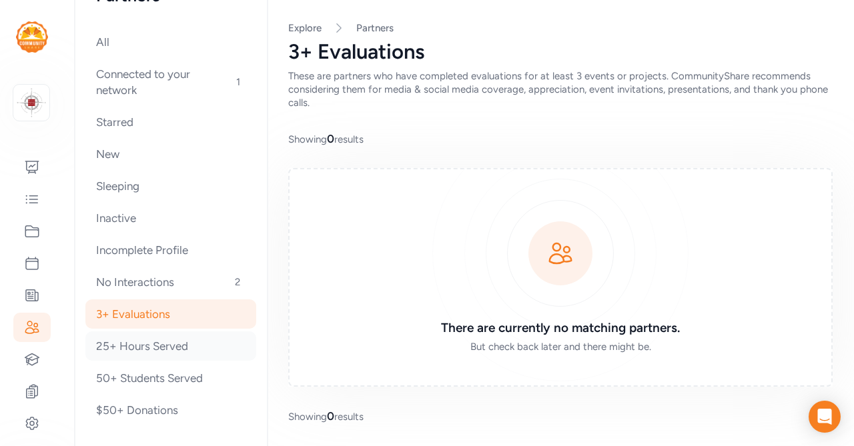
click at [119, 350] on div "25+ Hours Served" at bounding box center [170, 345] width 171 height 29
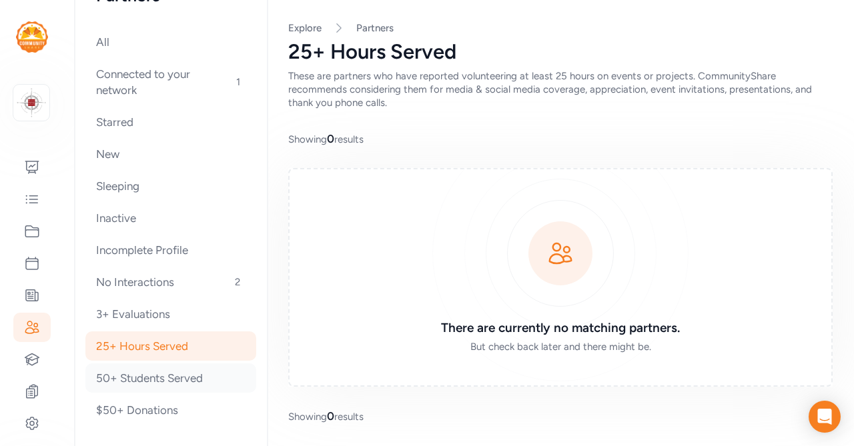
click at [122, 379] on div "50+ Students Served" at bounding box center [170, 377] width 171 height 29
